Goal: Transaction & Acquisition: Subscribe to service/newsletter

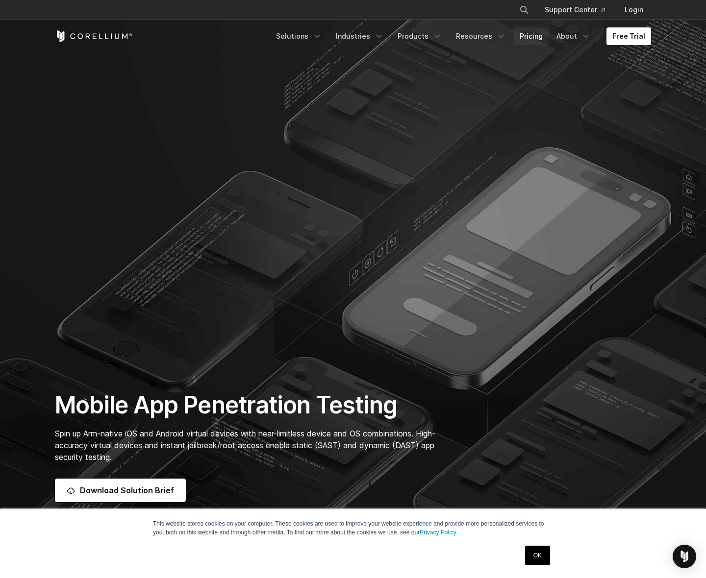
click at [530, 30] on link "Pricing" at bounding box center [531, 36] width 35 height 18
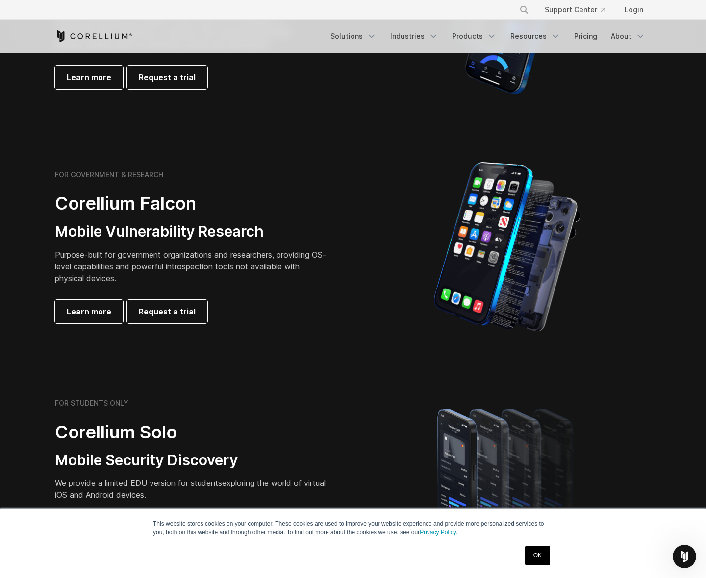
scroll to position [143, 0]
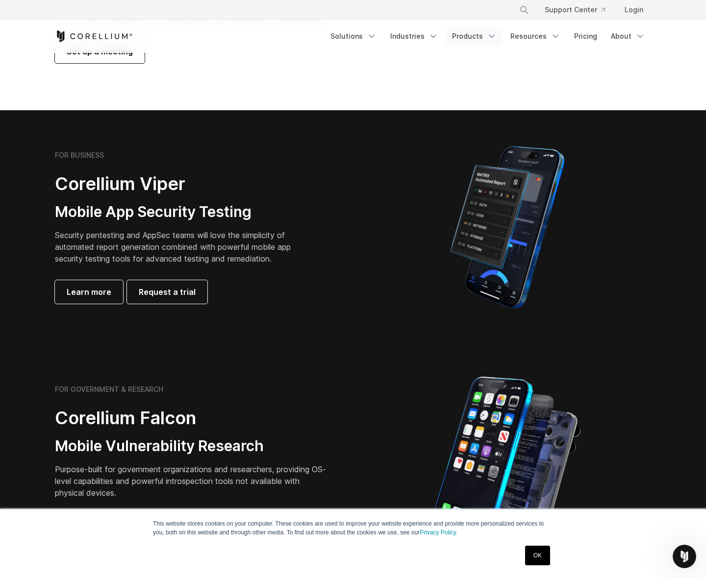
click at [471, 33] on link "Products" at bounding box center [474, 36] width 56 height 18
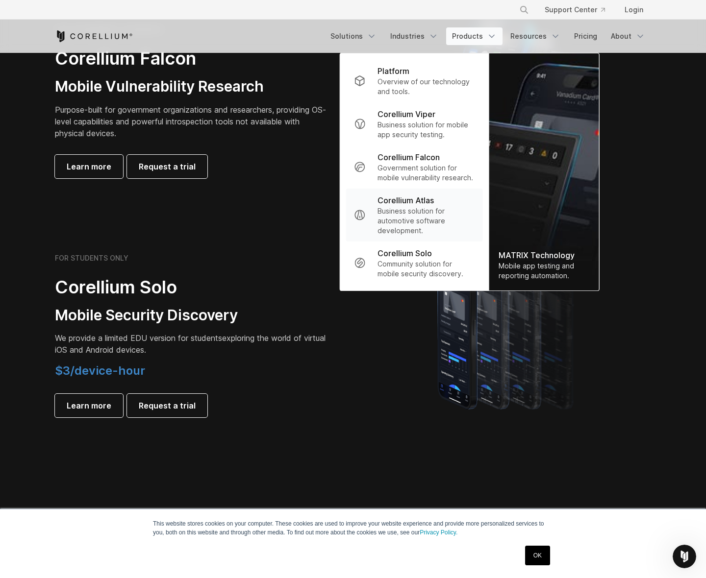
scroll to position [705, 0]
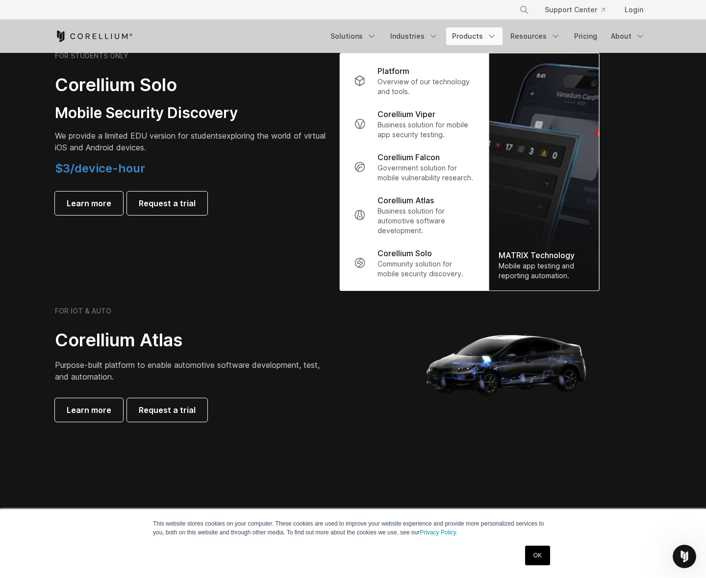
click at [247, 277] on div "FOR IOT & AUTO Corellium Atlas Purpose-built platform to enable automotive soft…" at bounding box center [353, 364] width 616 height 196
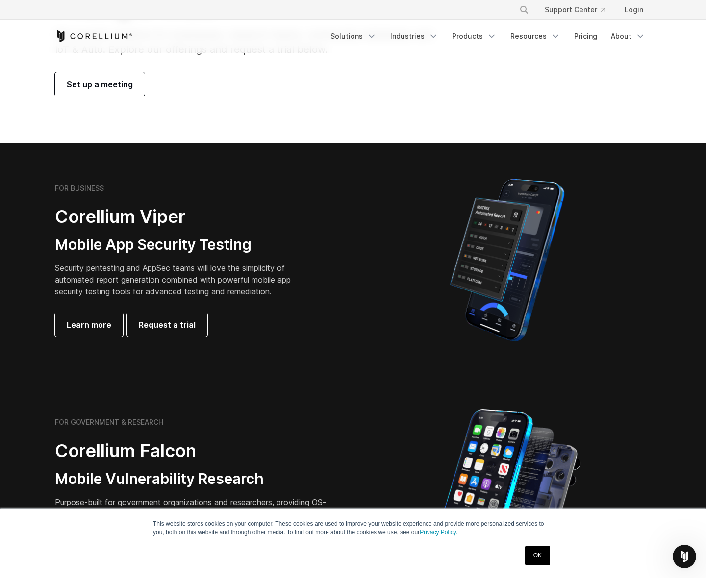
scroll to position [0, 0]
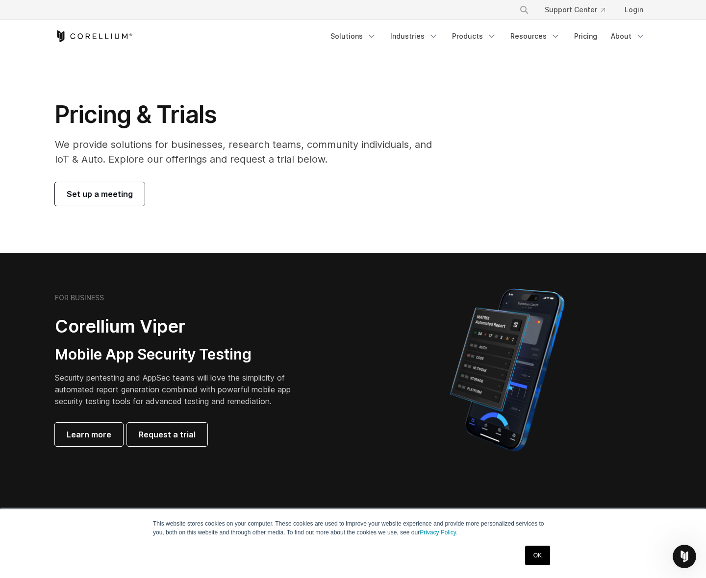
click at [494, 157] on div "Pricing & Trials We provide solutions for businesses, research teams, community…" at bounding box center [353, 153] width 616 height 106
click at [584, 36] on link "Pricing" at bounding box center [585, 36] width 35 height 18
click at [622, 36] on link "About" at bounding box center [628, 36] width 46 height 18
click at [616, 91] on p "Learn about our story and our mission." at bounding box center [634, 91] width 49 height 29
click at [92, 431] on span "Learn more" at bounding box center [89, 435] width 45 height 12
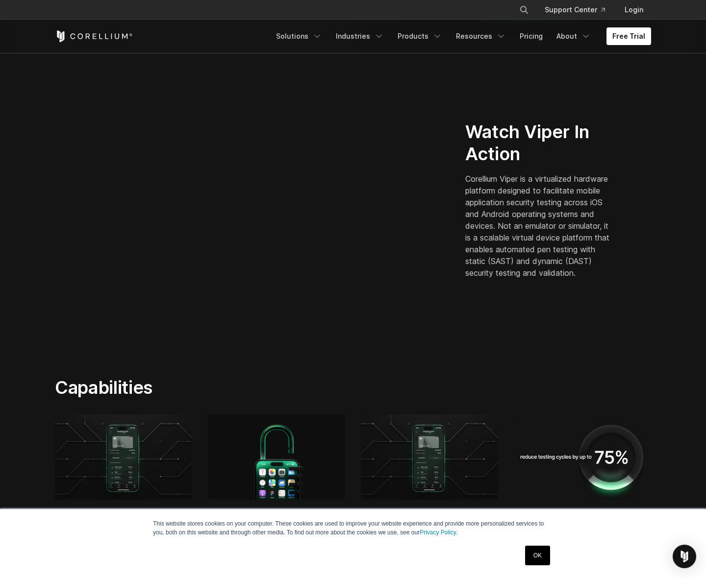
scroll to position [231, 0]
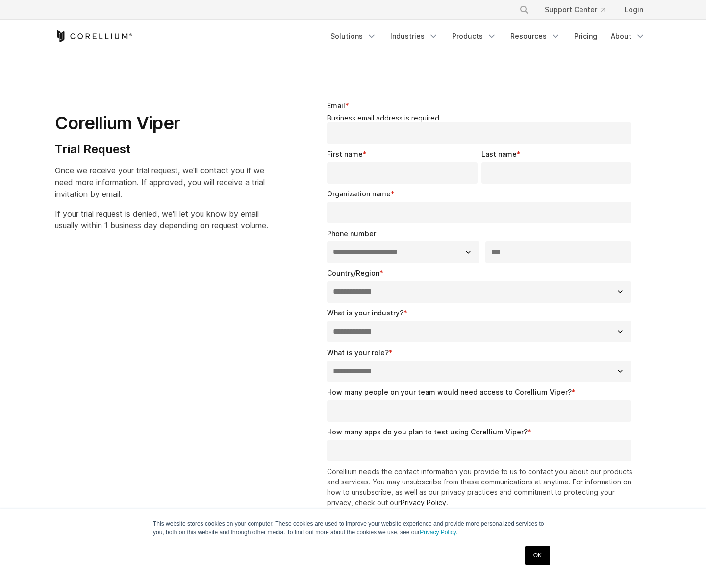
select select "**"
